Goal: Task Accomplishment & Management: Use online tool/utility

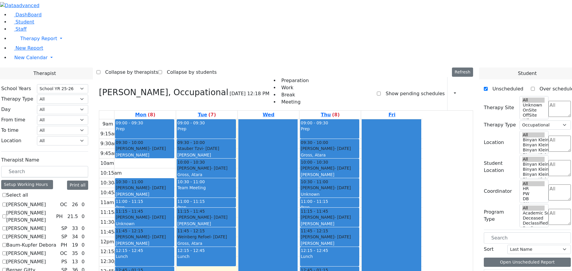
select select "212"
select select "1"
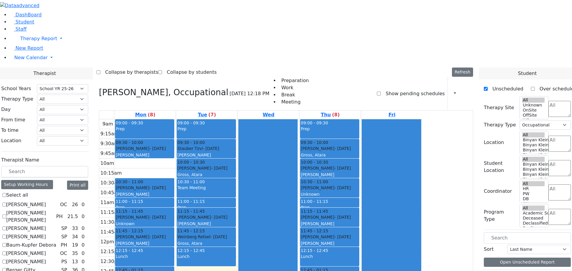
checkbox input "false"
select select
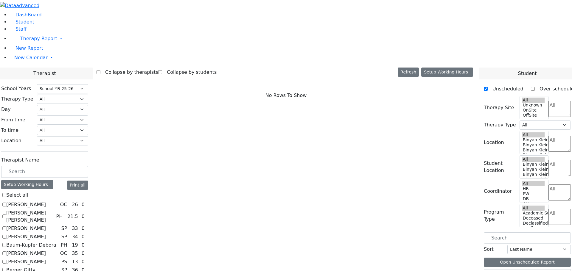
scroll to position [260, 0]
checkbox input "true"
select select "3"
